Goal: Find specific page/section: Find specific page/section

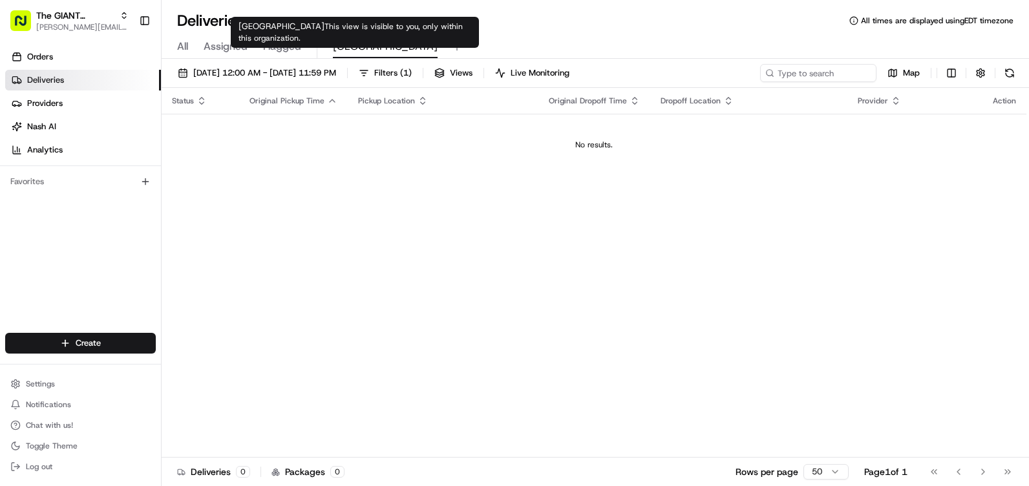
click at [365, 50] on span "[GEOGRAPHIC_DATA]" at bounding box center [385, 47] width 105 height 16
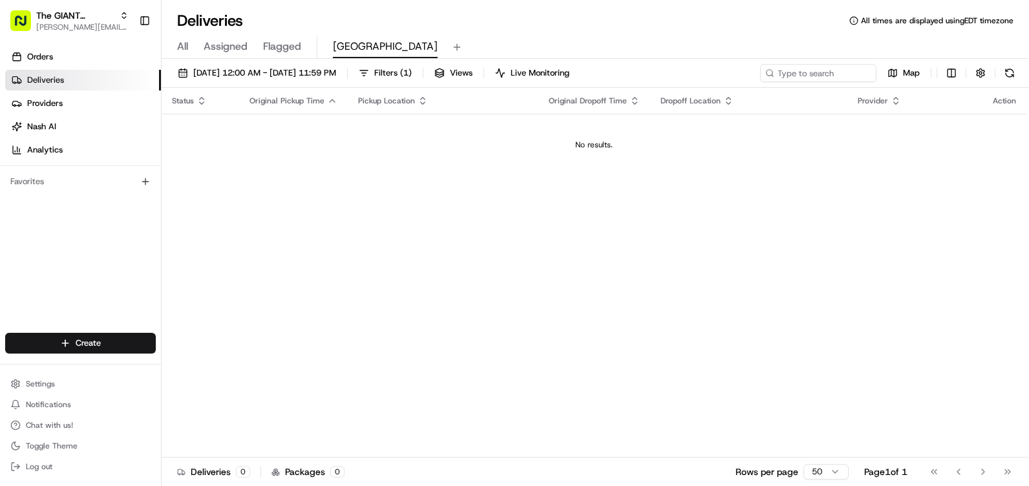
click at [361, 50] on span "[GEOGRAPHIC_DATA]" at bounding box center [385, 47] width 105 height 16
click at [69, 111] on link "Providers" at bounding box center [83, 103] width 156 height 21
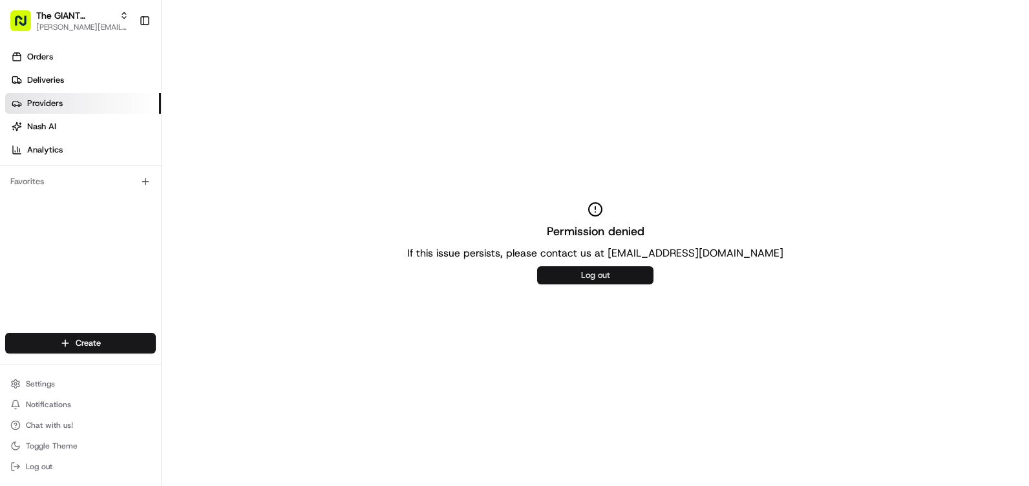
click at [608, 277] on button "Log out" at bounding box center [595, 275] width 116 height 18
